Goal: Information Seeking & Learning: Learn about a topic

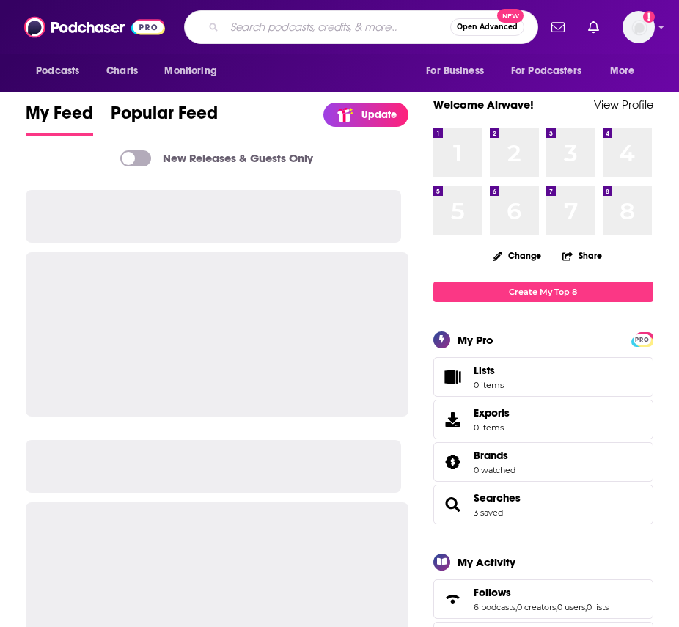
click at [365, 25] on input "Search podcasts, credits, & more..." at bounding box center [337, 26] width 226 height 23
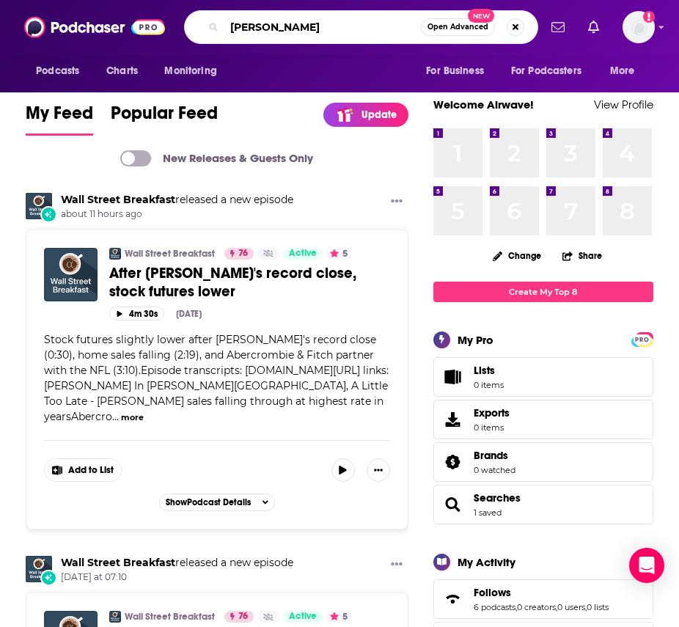
type input "[PERSON_NAME]"
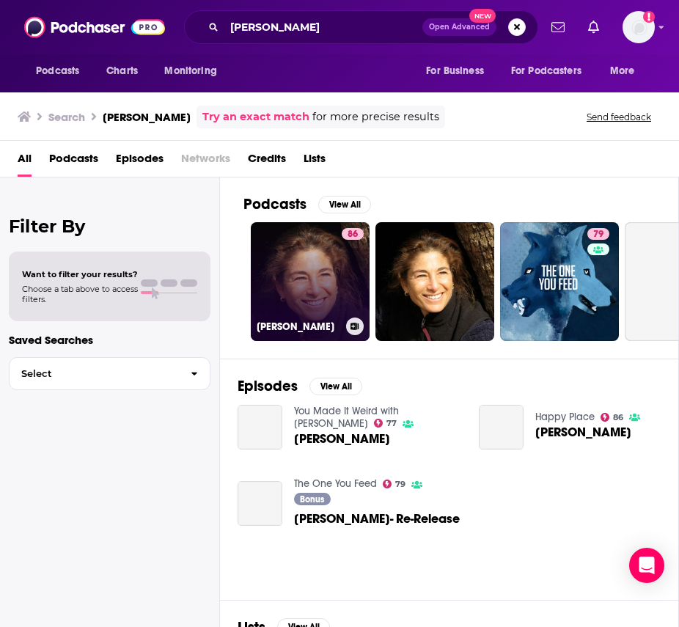
click at [320, 292] on link "86 Tara Brach" at bounding box center [310, 281] width 119 height 119
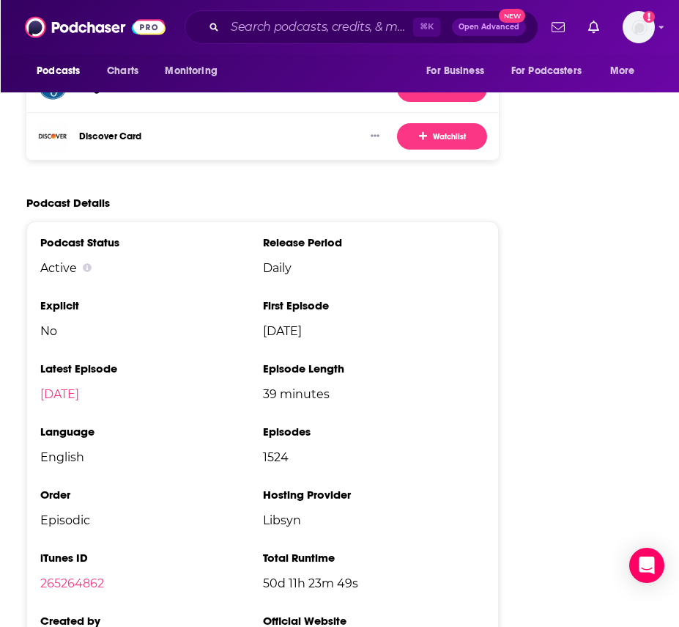
scroll to position [2171, 0]
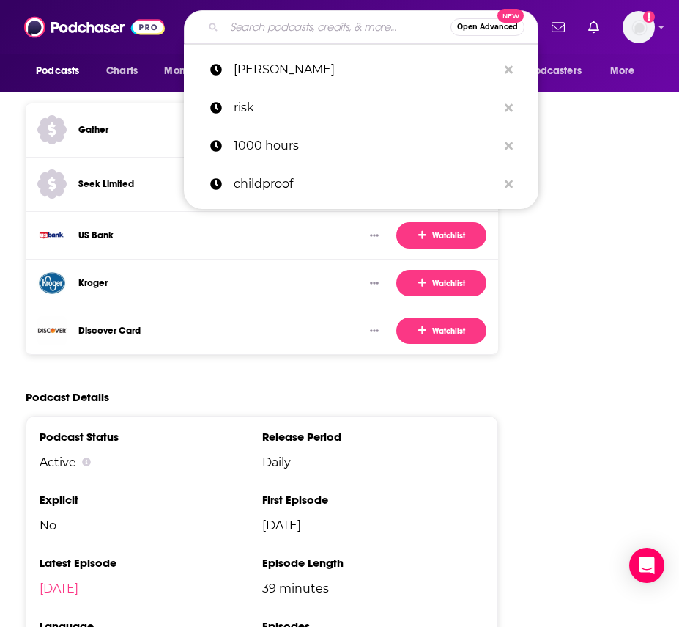
click at [253, 27] on input "Search podcasts, credits, & more..." at bounding box center [337, 26] width 226 height 23
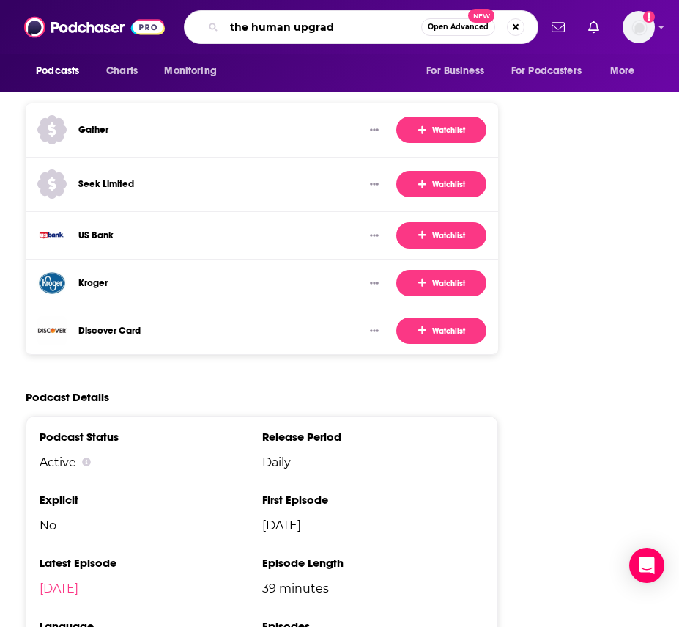
type input "the human upgrade"
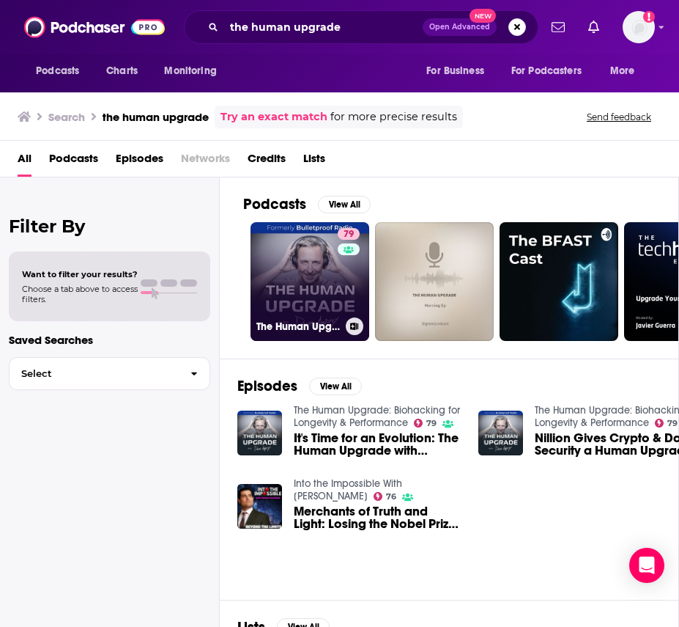
click at [331, 287] on link "79 The Human Upgrade: Biohacking for Longevity & Performance" at bounding box center [310, 281] width 119 height 119
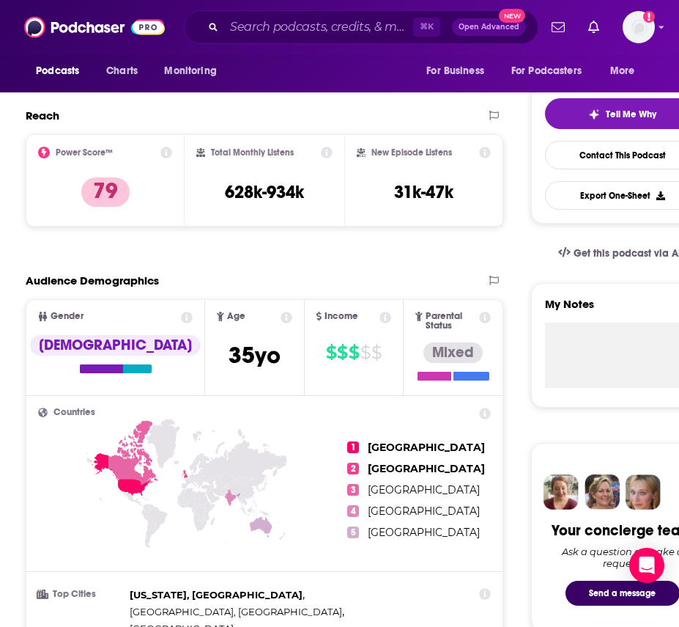
scroll to position [307, 0]
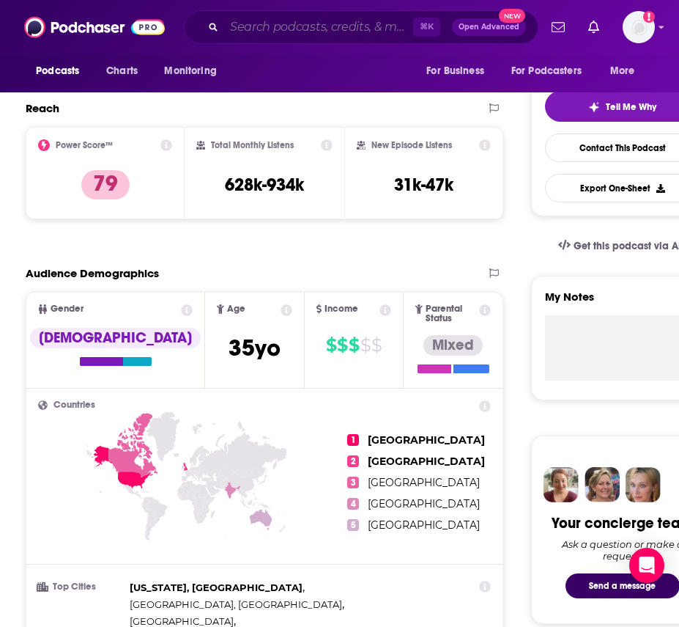
click at [276, 26] on input "Search podcasts, credits, & more..." at bounding box center [318, 26] width 189 height 23
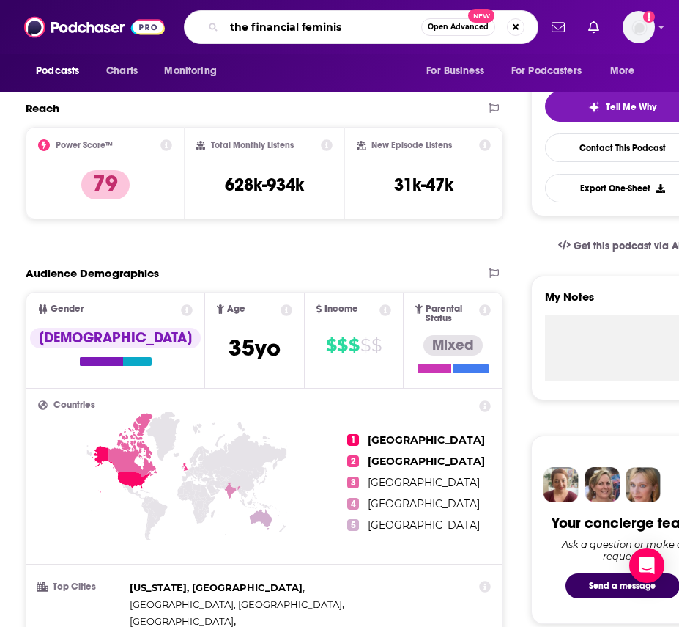
type input "the financial feminist"
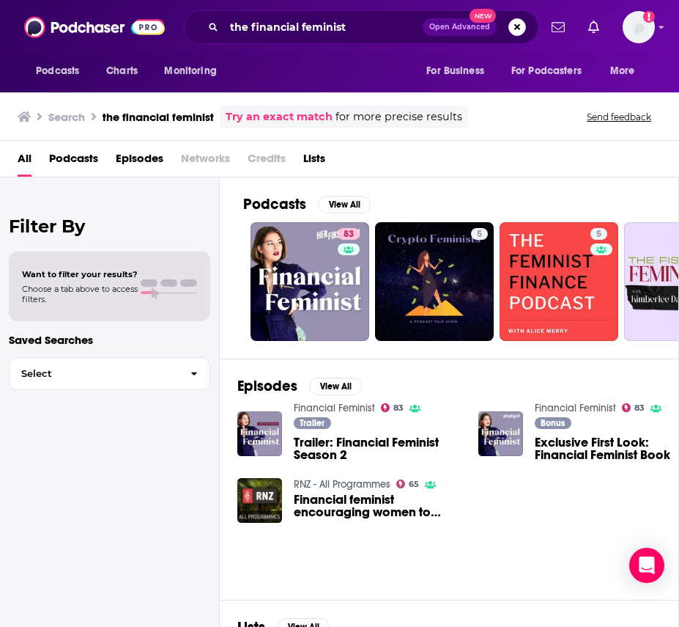
click at [346, 174] on div "All Podcasts Episodes Networks Credits Lists" at bounding box center [343, 162] width 650 height 30
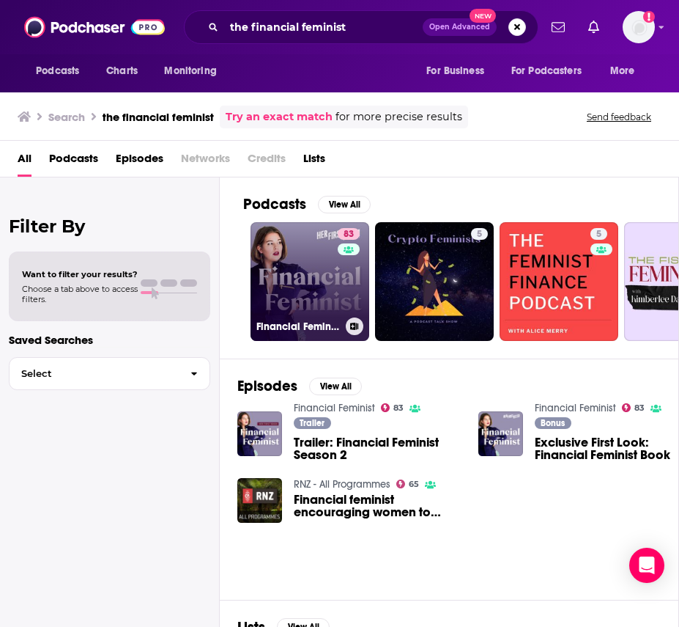
click at [342, 295] on div "83" at bounding box center [351, 272] width 26 height 89
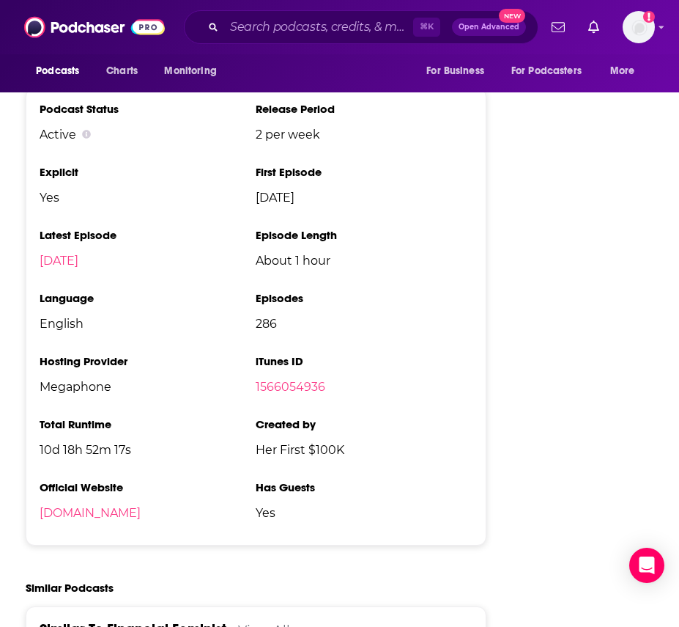
scroll to position [2915, 0]
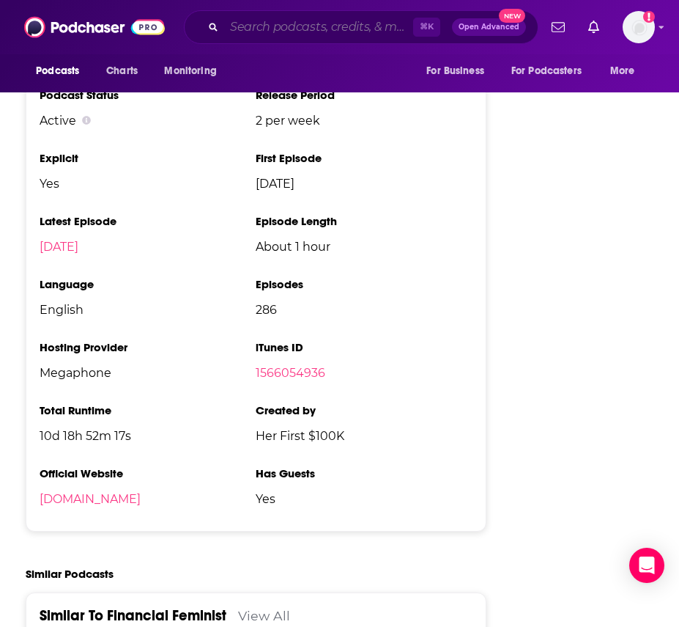
click at [290, 27] on input "Search podcasts, credits, & more..." at bounding box center [318, 26] width 189 height 23
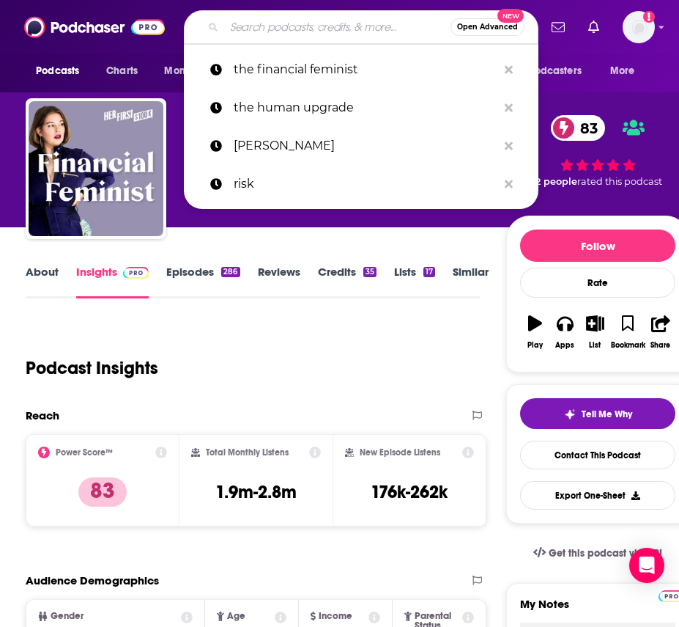
scroll to position [0, 0]
click at [292, 346] on div "Podcast Insights" at bounding box center [247, 359] width 443 height 75
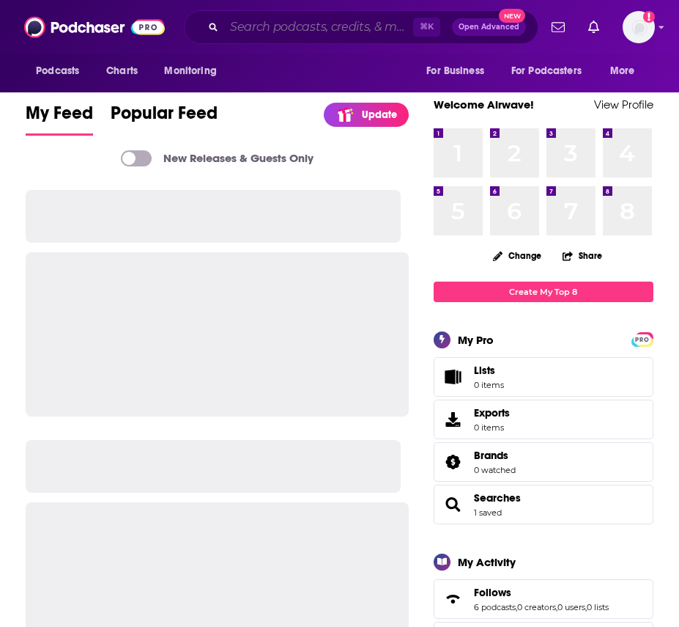
click at [337, 28] on input "Search podcasts, credits, & more..." at bounding box center [318, 26] width 189 height 23
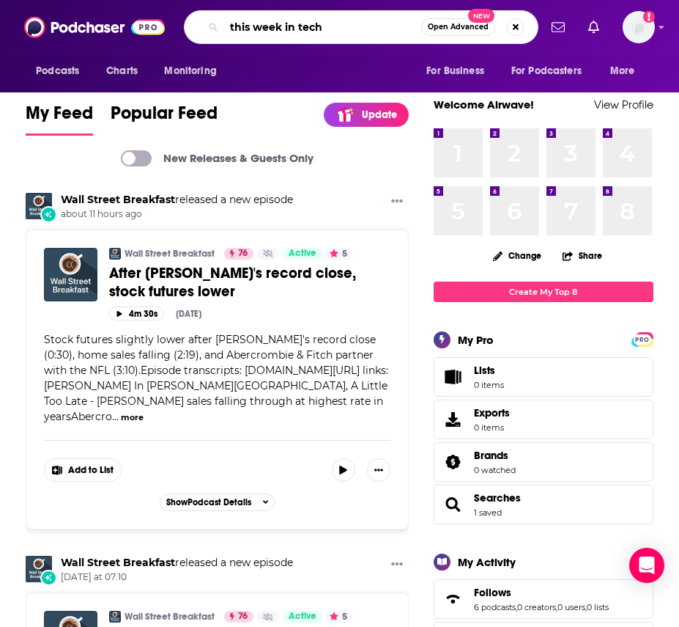
type input "this week in tech"
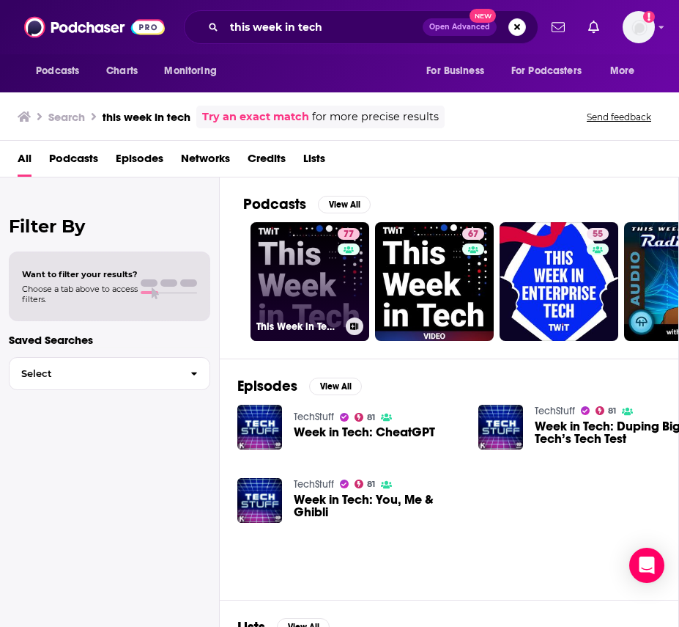
click at [308, 275] on link "77 This Week in Tech (Audio)" at bounding box center [310, 281] width 119 height 119
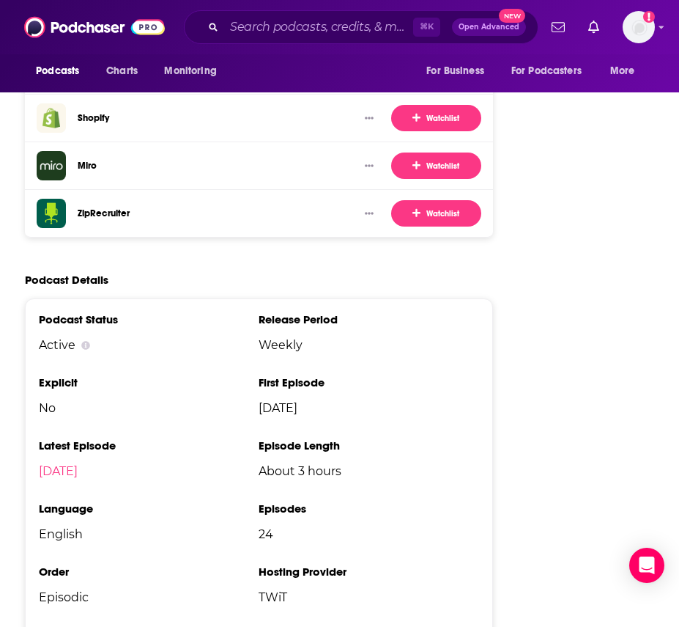
scroll to position [2750, 1]
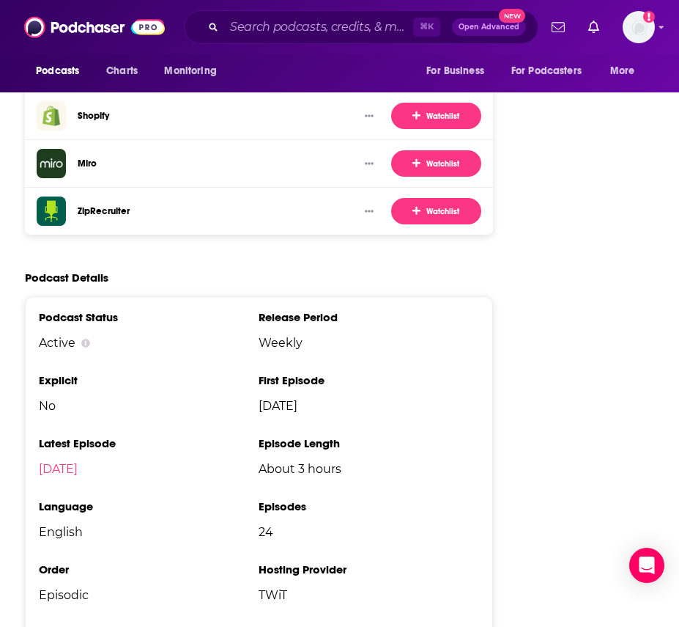
click at [320, 588] on span "TWiT" at bounding box center [369, 595] width 220 height 14
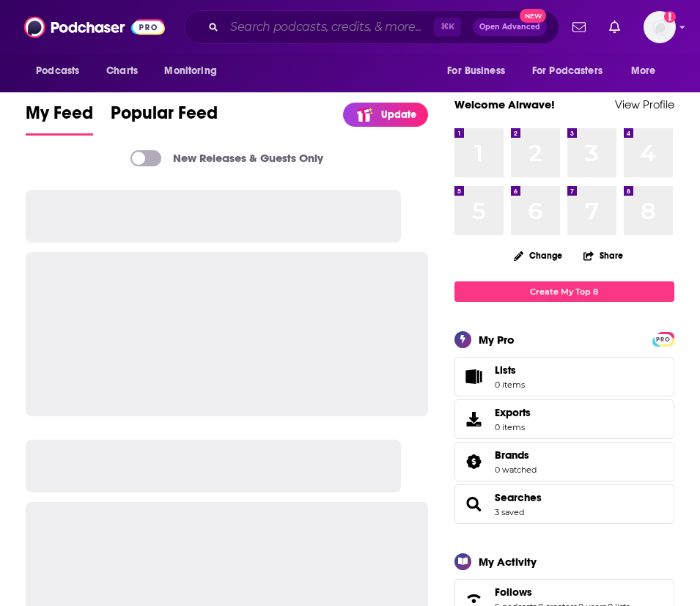
click at [365, 29] on input "Search podcasts, credits, & more..." at bounding box center [329, 26] width 210 height 23
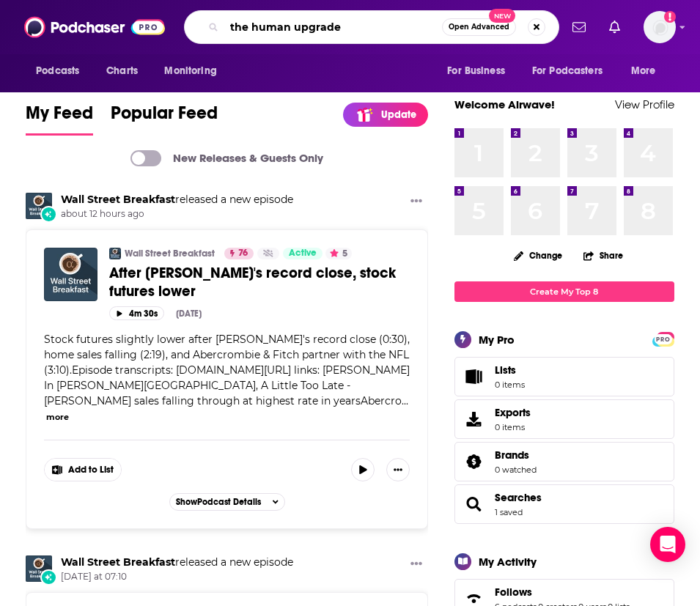
type input "the human upgrade"
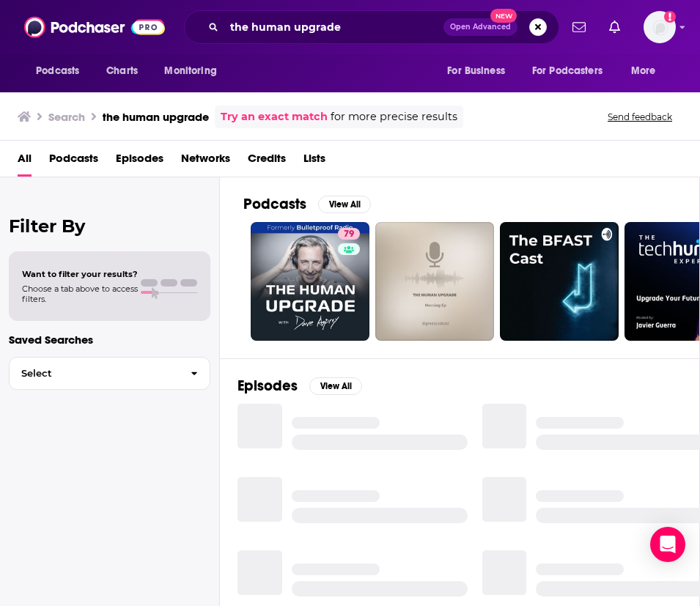
click at [320, 277] on link "79" at bounding box center [310, 281] width 119 height 119
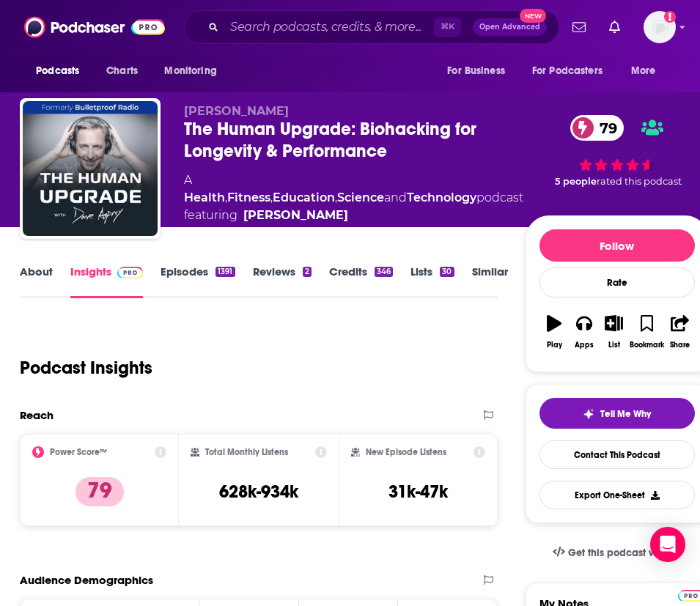
scroll to position [0, 6]
